Goal: Task Accomplishment & Management: Complete application form

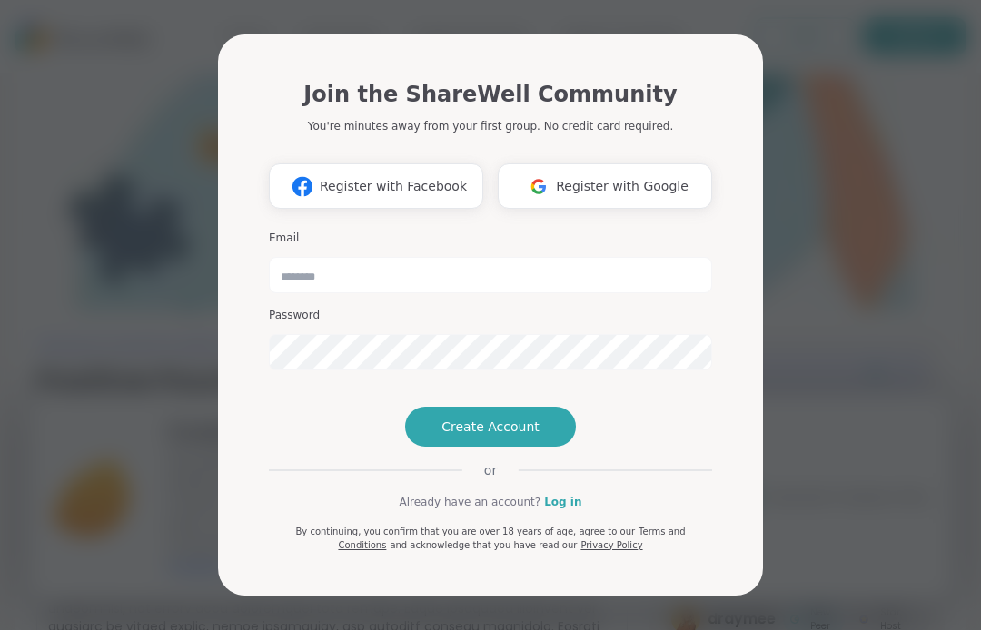
type input "**********"
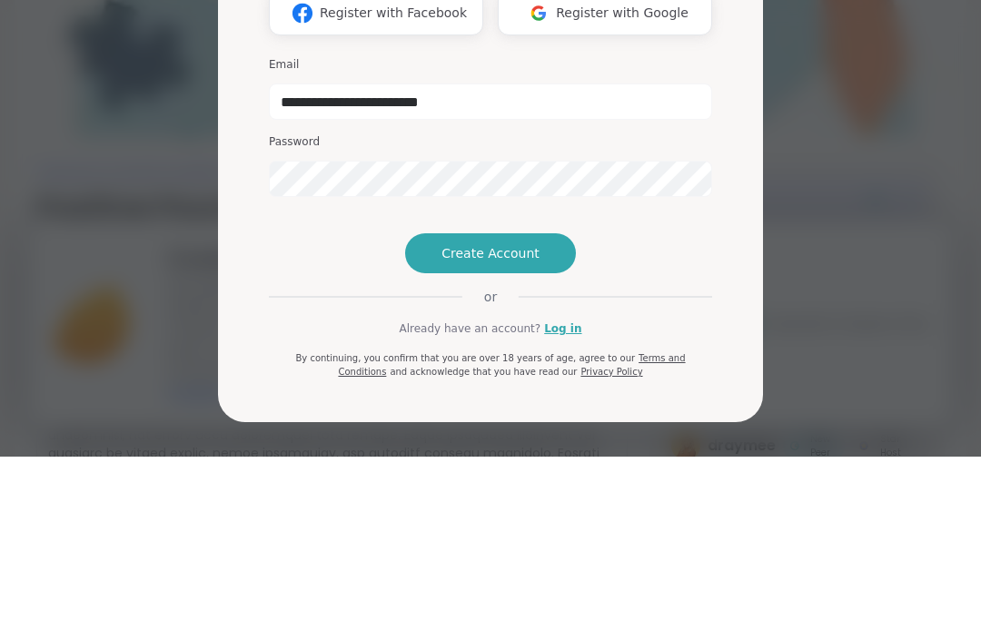
scroll to position [173, 0]
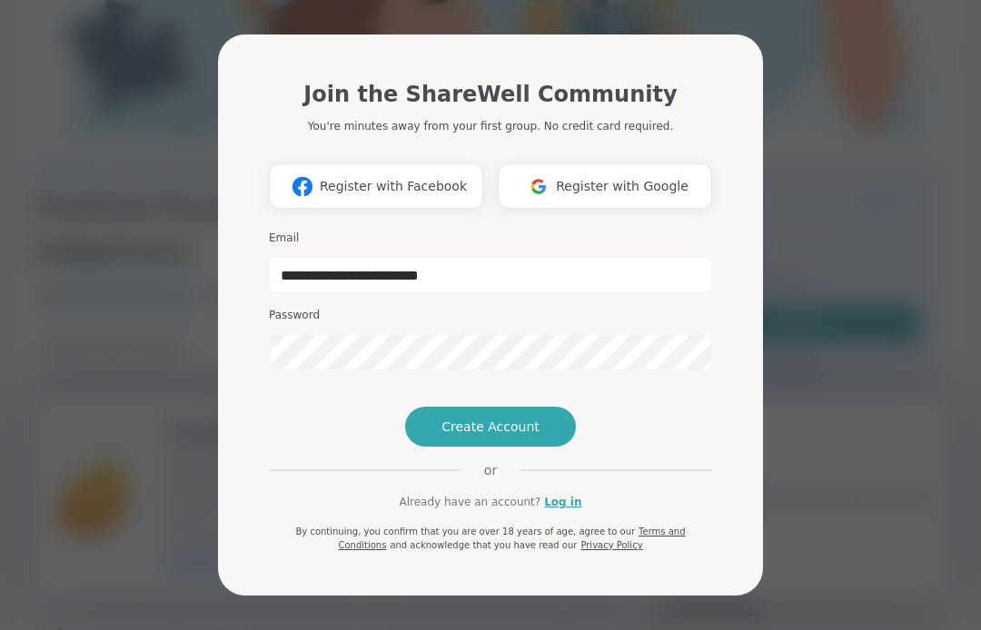
click at [473, 447] on button "Create Account" at bounding box center [490, 427] width 171 height 40
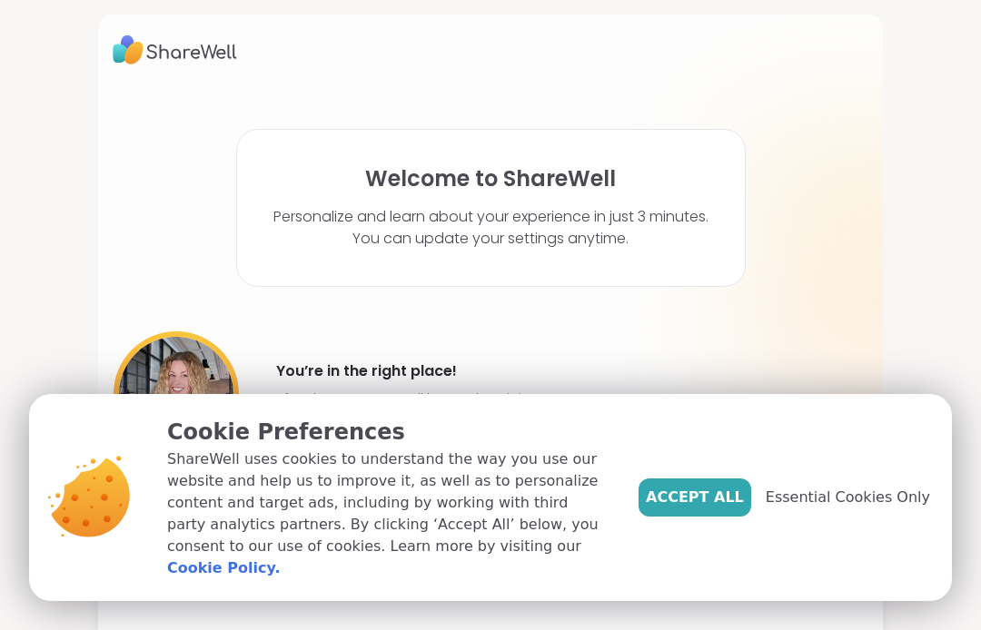
click at [711, 492] on button "Accept All" at bounding box center [694, 497] width 113 height 38
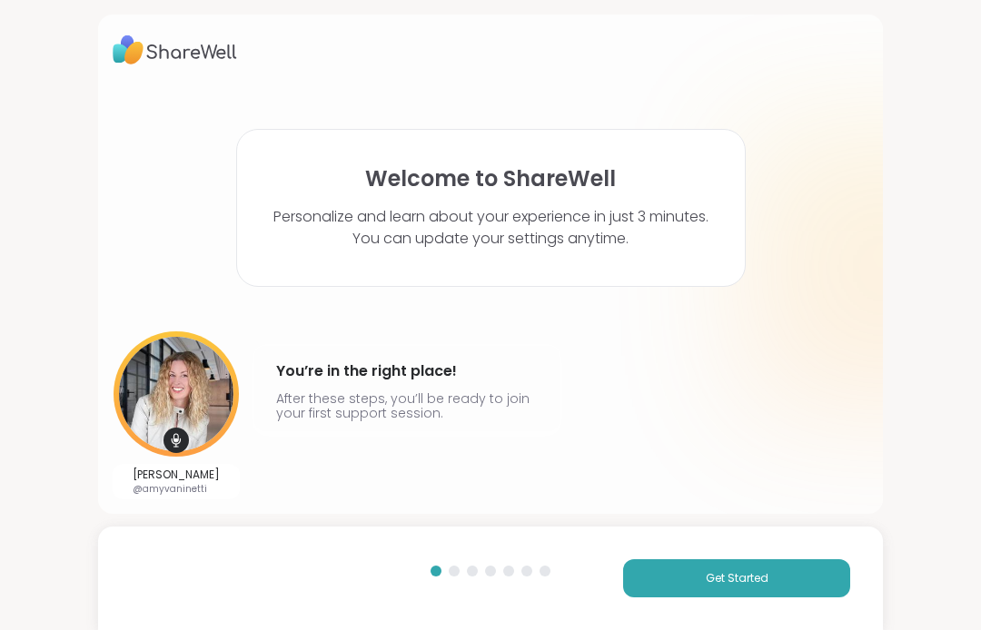
click at [720, 587] on button "Get Started" at bounding box center [736, 578] width 227 height 38
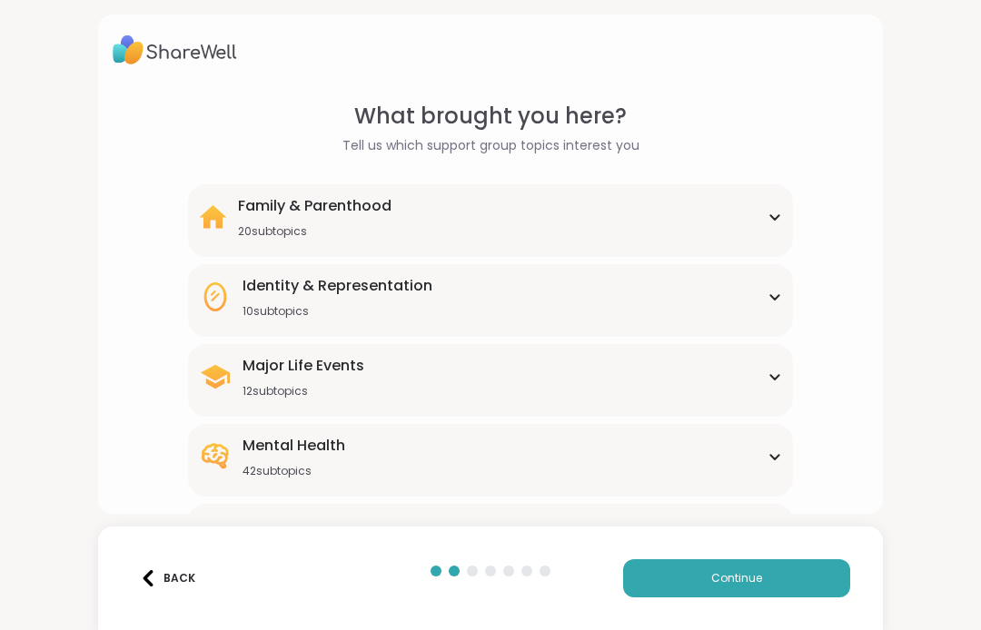
click at [323, 448] on div "Mental Health" at bounding box center [293, 446] width 103 height 22
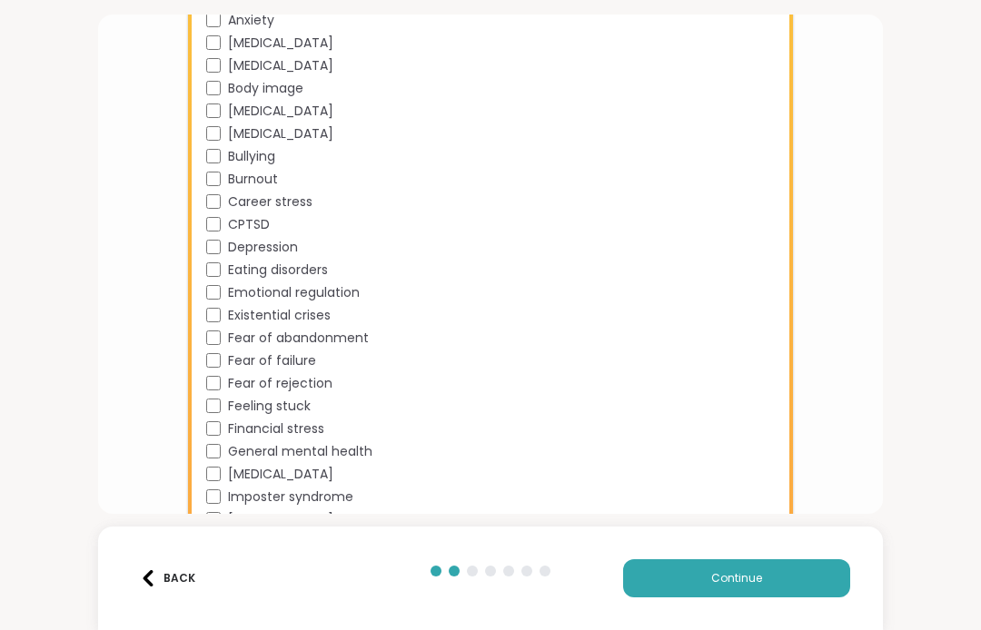
scroll to position [569, 0]
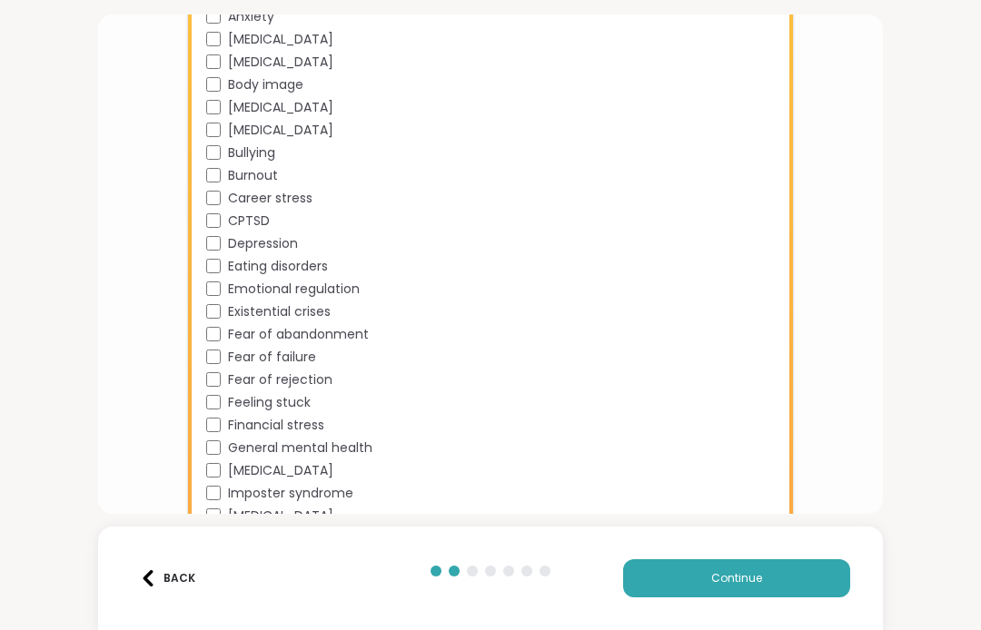
click at [220, 440] on div "General mental health" at bounding box center [494, 448] width 576 height 19
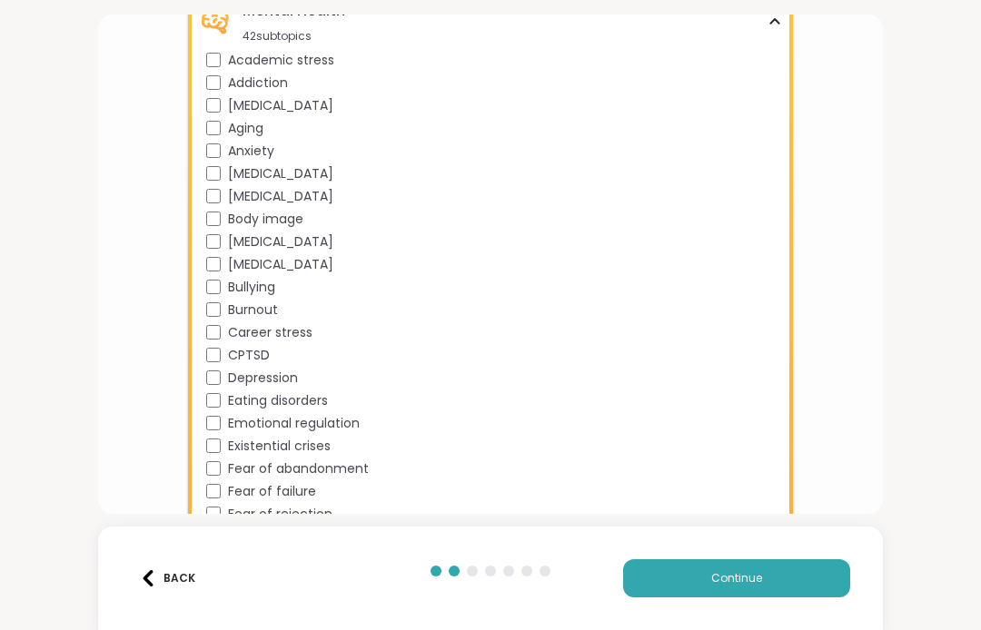
scroll to position [426, 0]
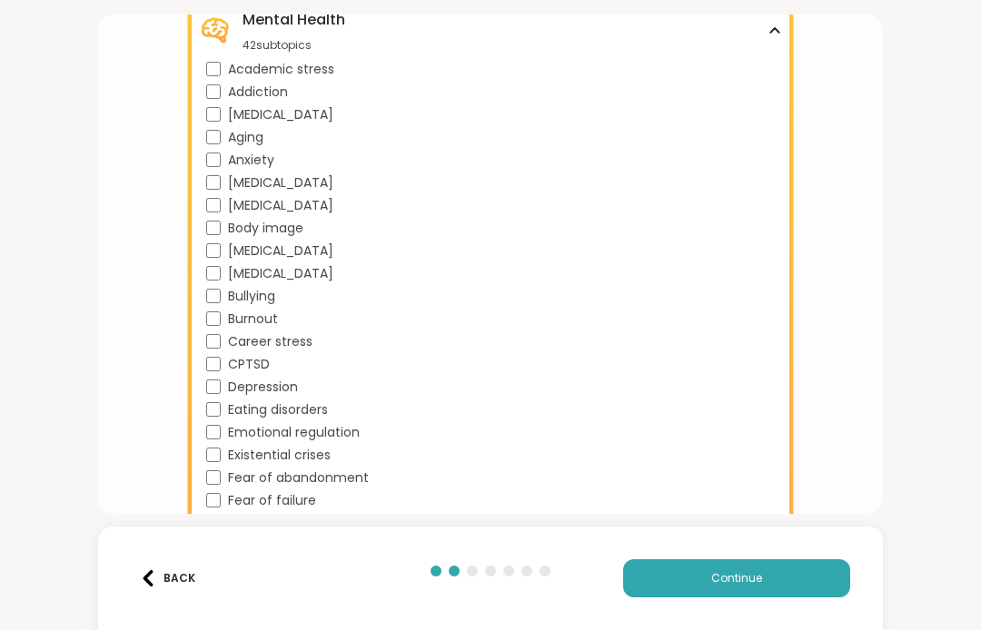
click at [691, 571] on button "Continue" at bounding box center [736, 578] width 227 height 38
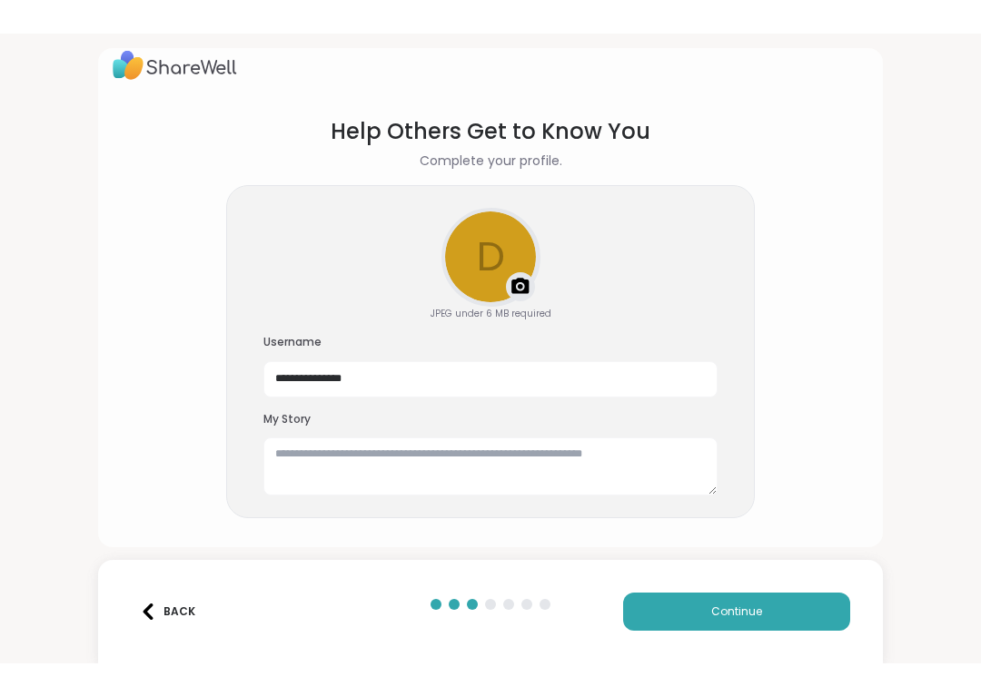
scroll to position [17, 0]
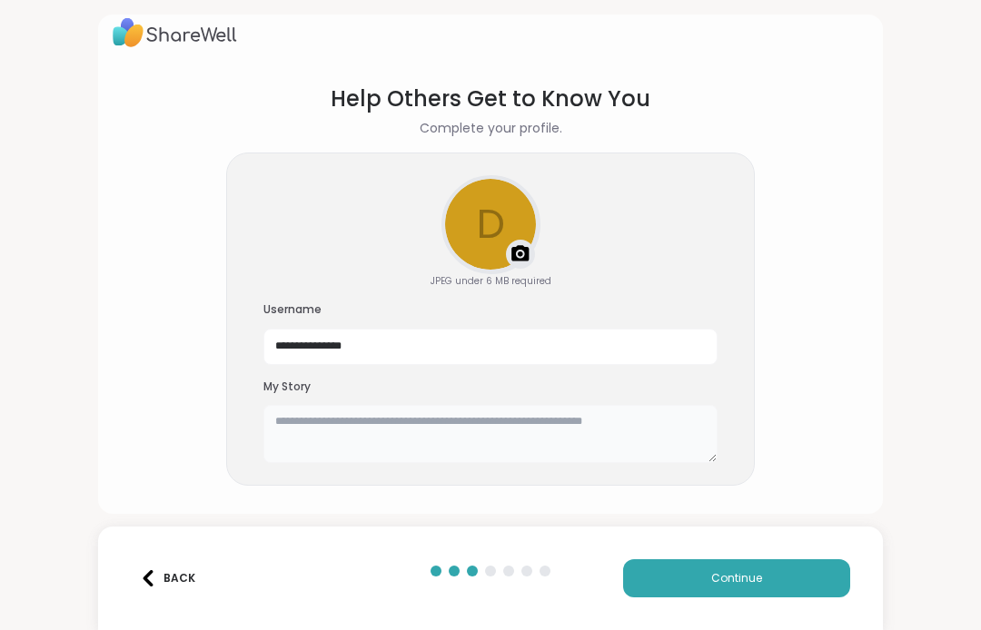
click at [327, 417] on textarea at bounding box center [490, 434] width 454 height 58
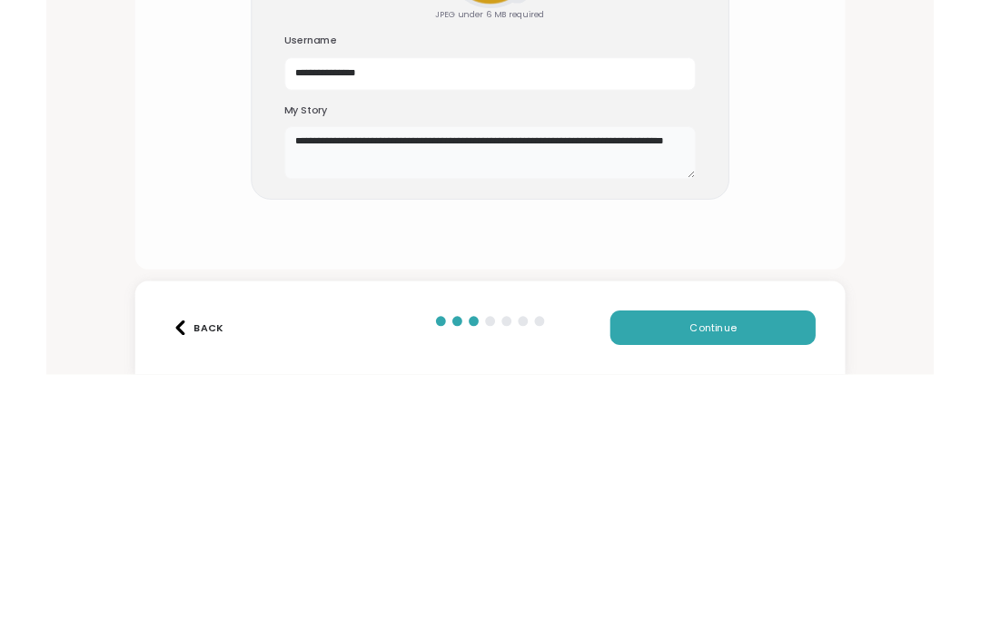
scroll to position [0, 0]
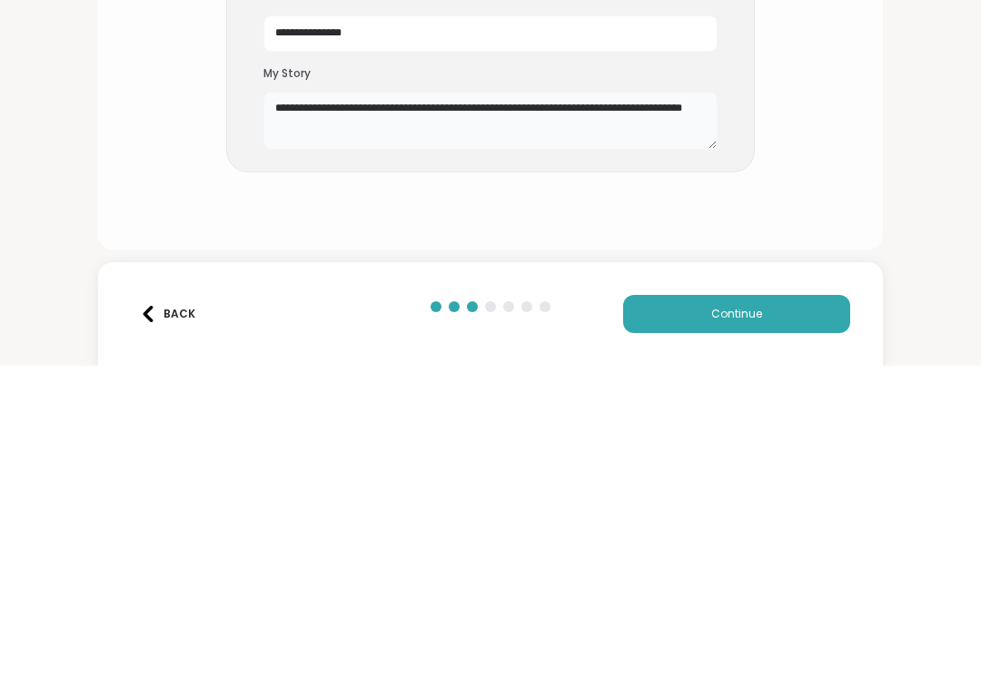
type textarea "**********"
click at [739, 626] on button "Continue" at bounding box center [736, 645] width 227 height 38
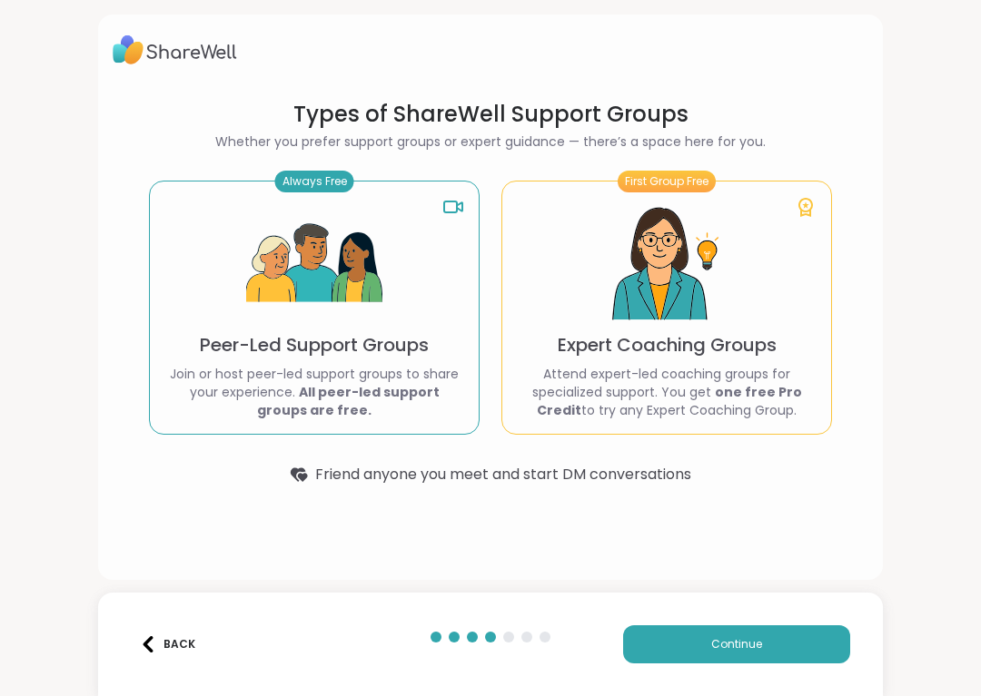
click at [716, 629] on span "Continue" at bounding box center [736, 644] width 51 height 16
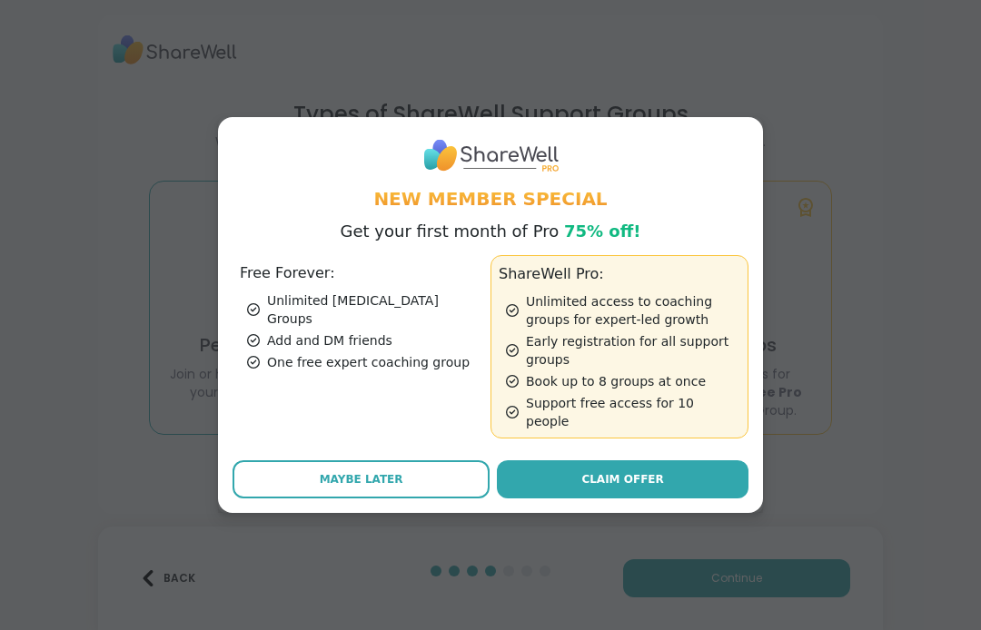
click at [320, 460] on button "Maybe Later" at bounding box center [360, 479] width 257 height 38
